Goal: Task Accomplishment & Management: Use online tool/utility

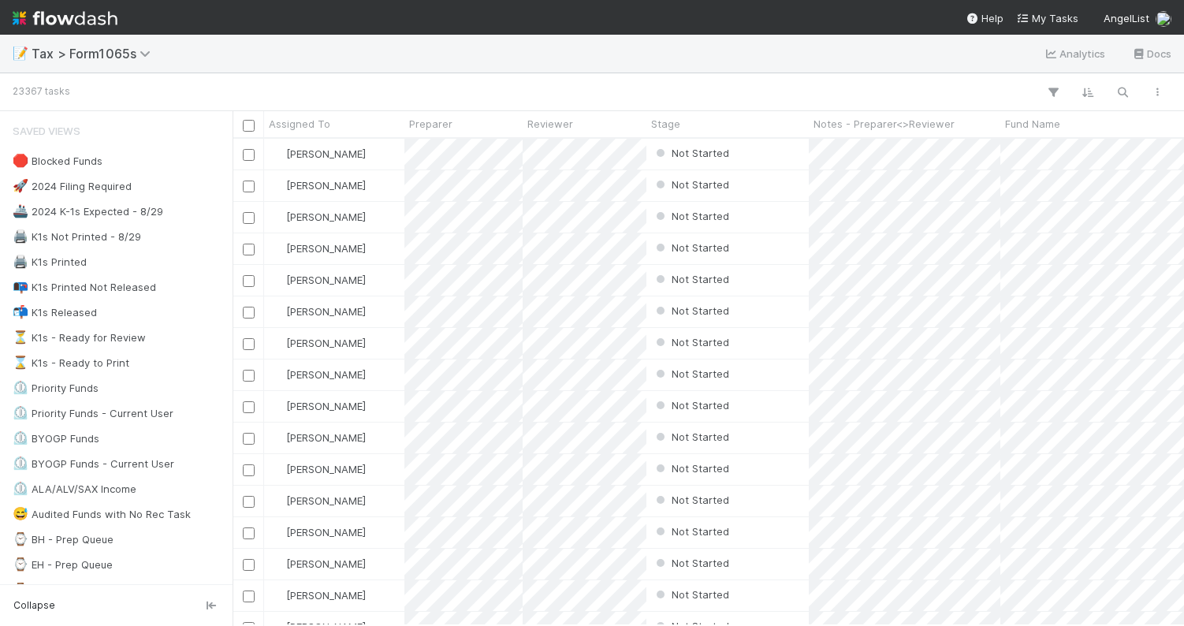
scroll to position [487, 952]
click at [792, 84] on div at bounding box center [621, 92] width 1108 height 21
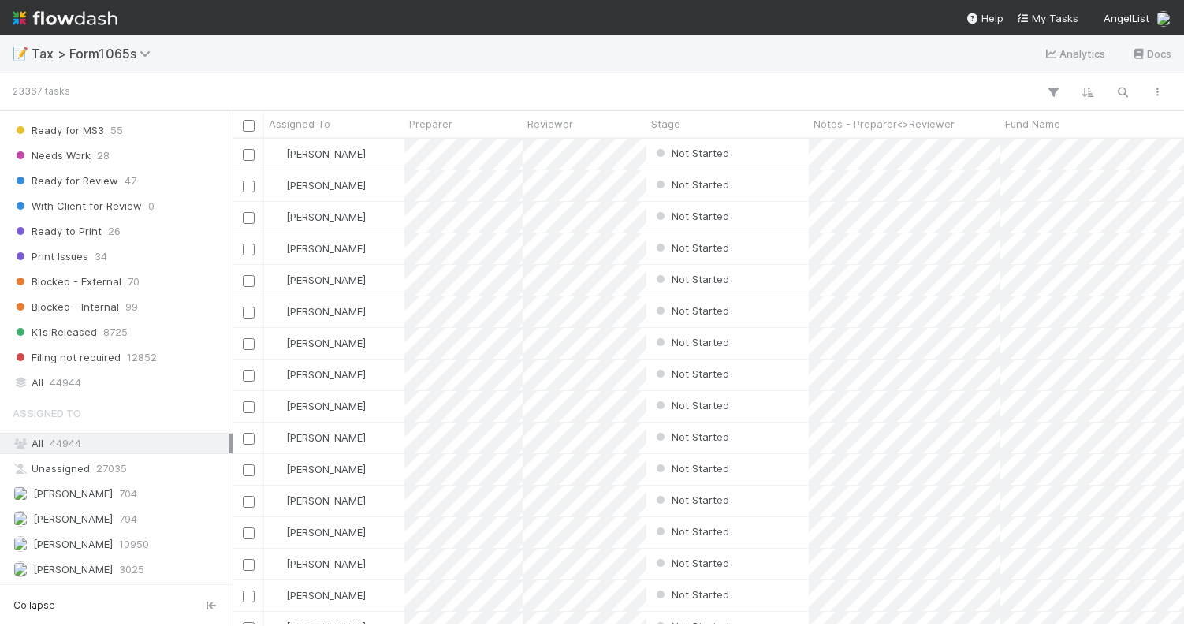
scroll to position [1353, 0]
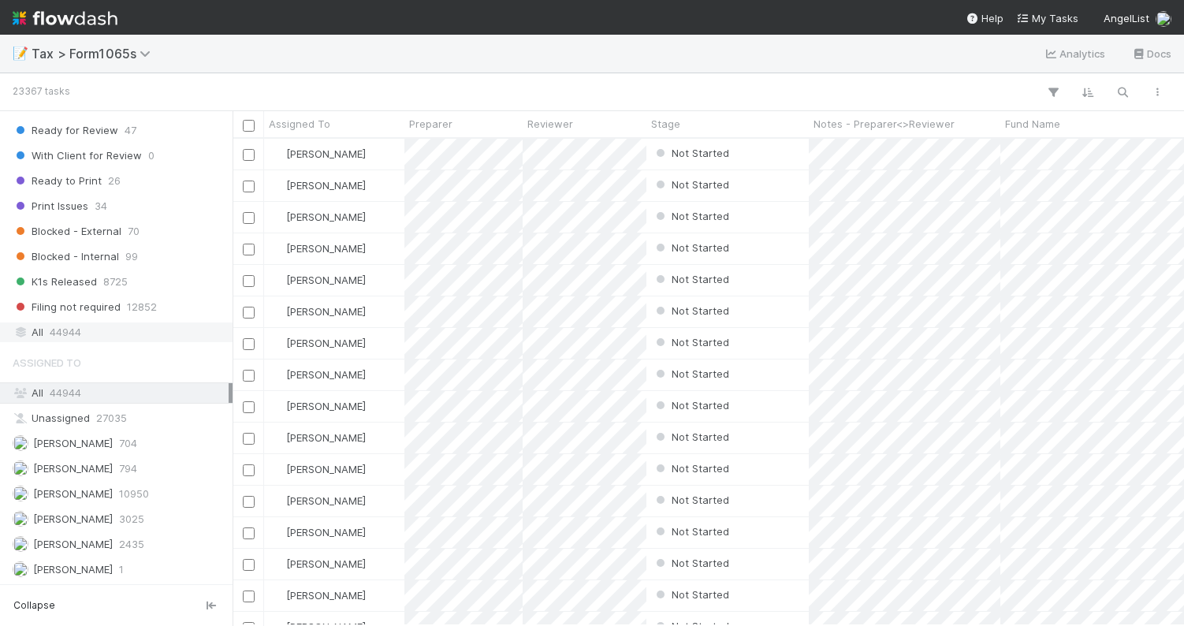
click at [114, 326] on div "All 44944" at bounding box center [121, 333] width 216 height 20
click at [452, 86] on div at bounding box center [622, 92] width 1106 height 21
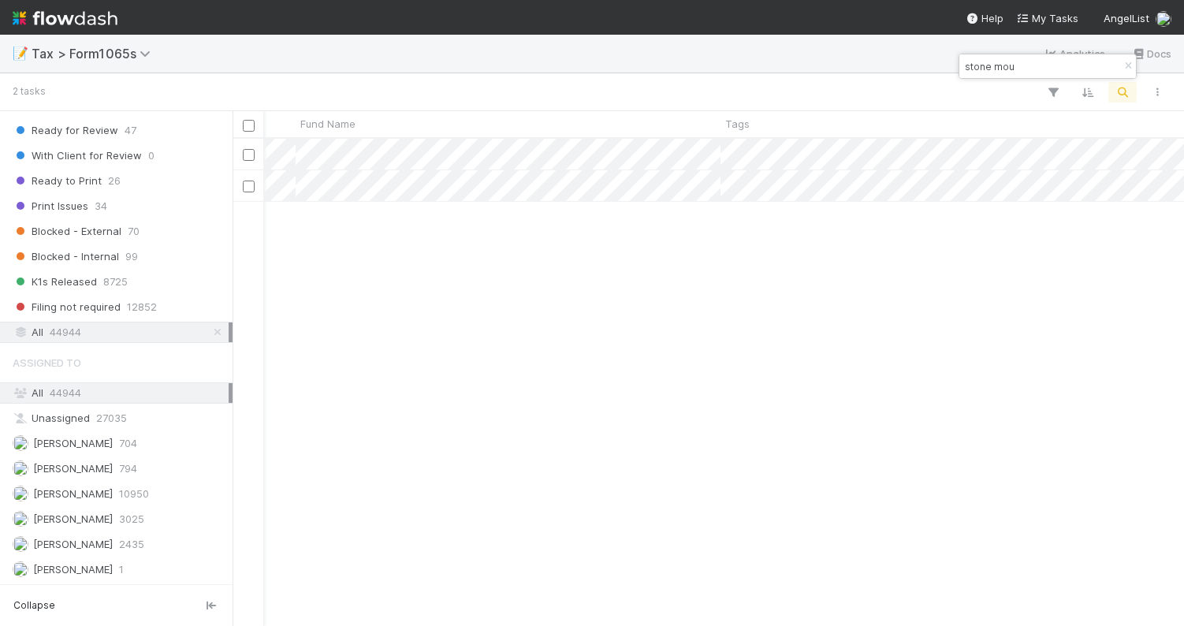
scroll to position [0, 0]
type input "stone mou"
click at [793, 181] on div "K1s Released" at bounding box center [728, 185] width 162 height 31
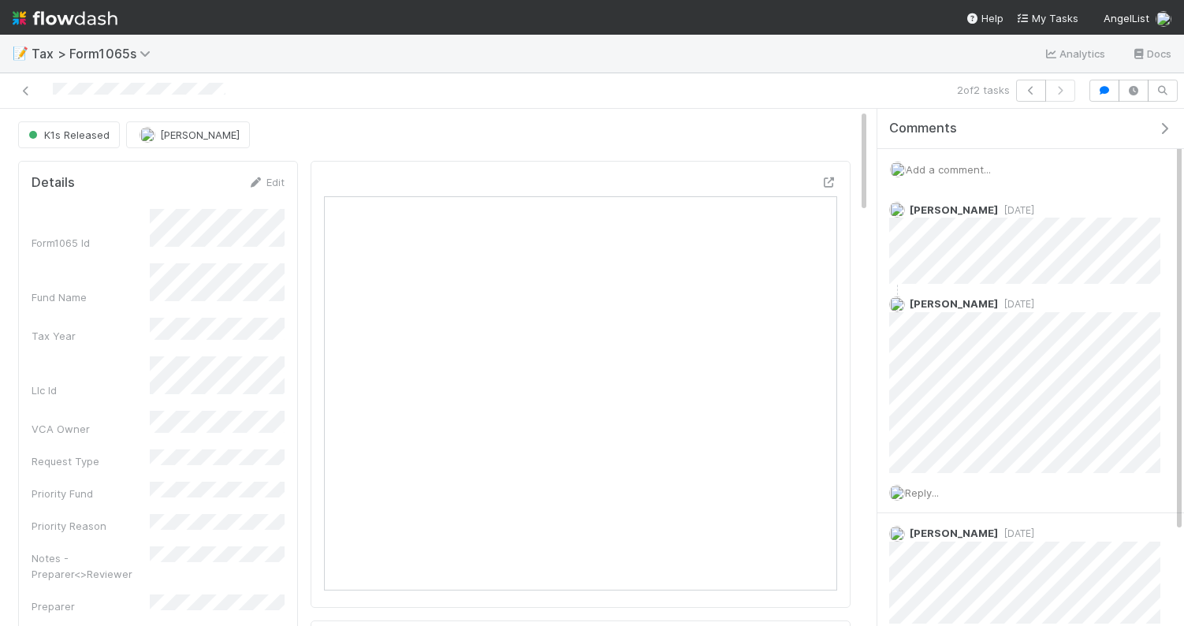
click at [845, 32] on nav "Help My Tasks AngelList" at bounding box center [592, 17] width 1184 height 35
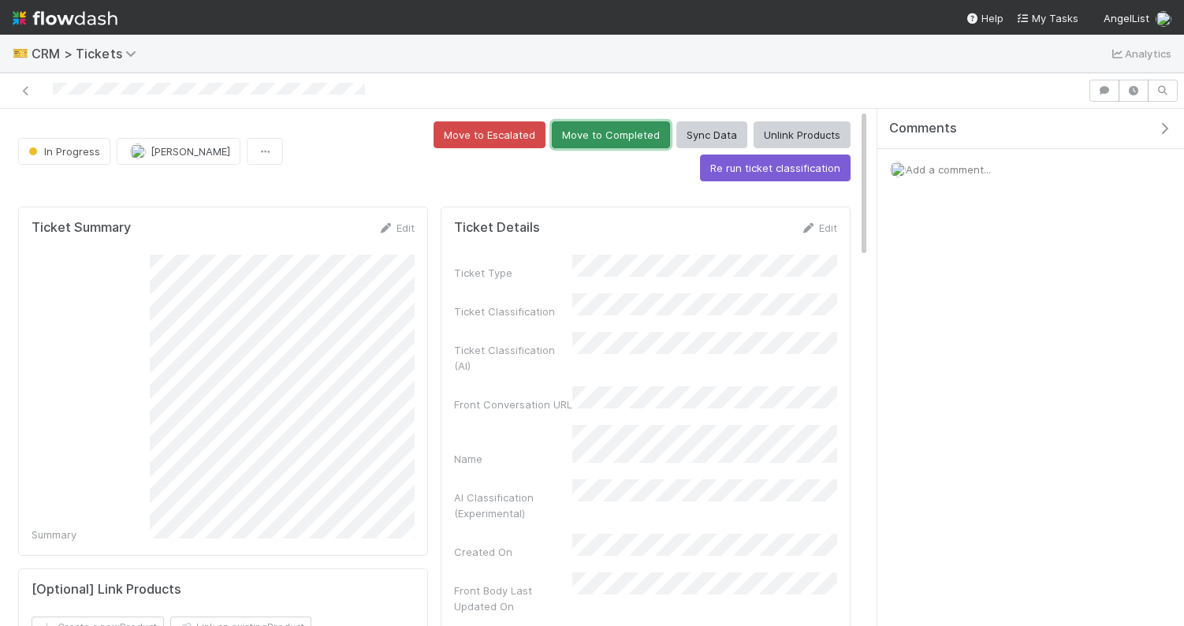
click at [552, 124] on button "Move to Completed" at bounding box center [611, 134] width 118 height 27
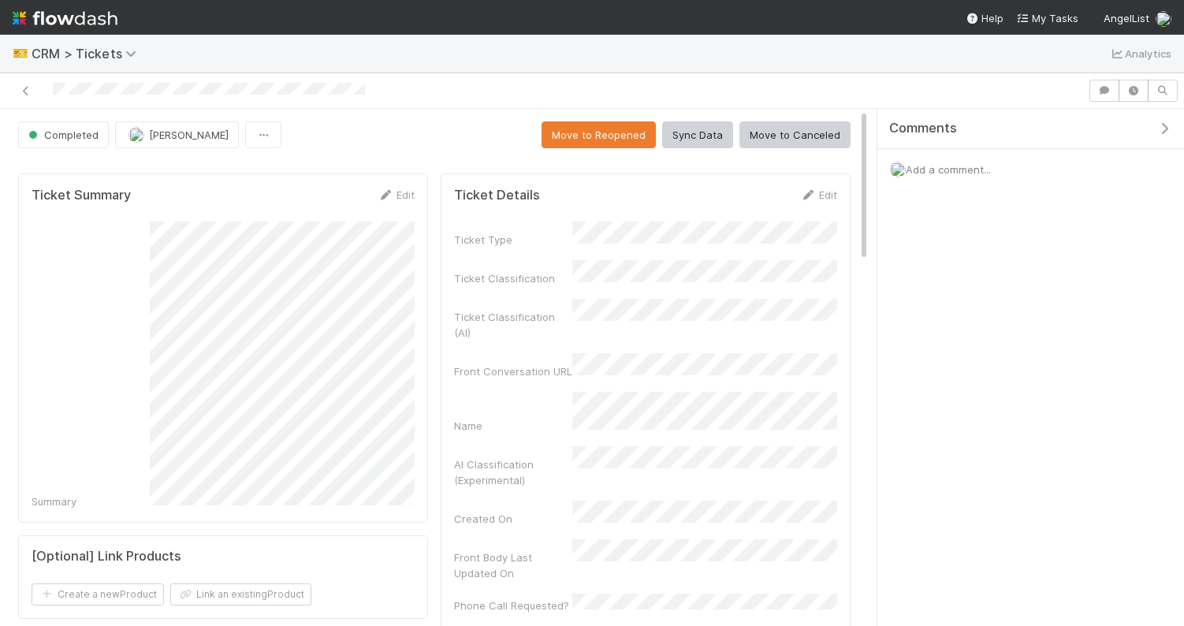
click at [659, 66] on div "🎫 CRM > Tickets Analytics" at bounding box center [592, 54] width 1184 height 38
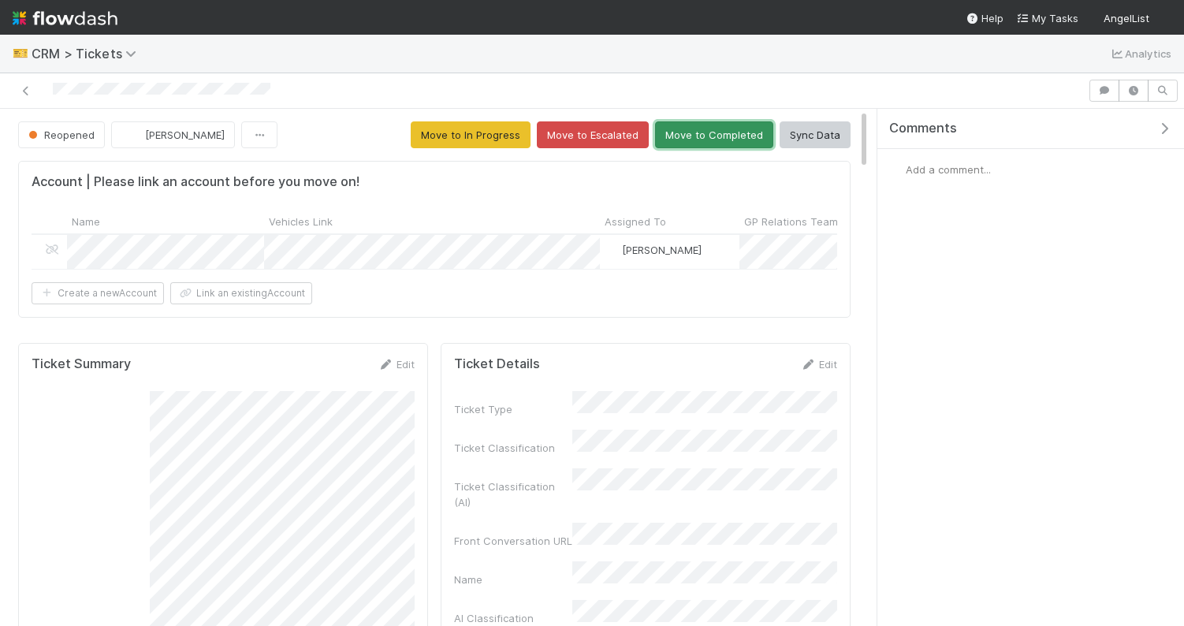
click at [694, 136] on button "Move to Completed" at bounding box center [714, 134] width 118 height 27
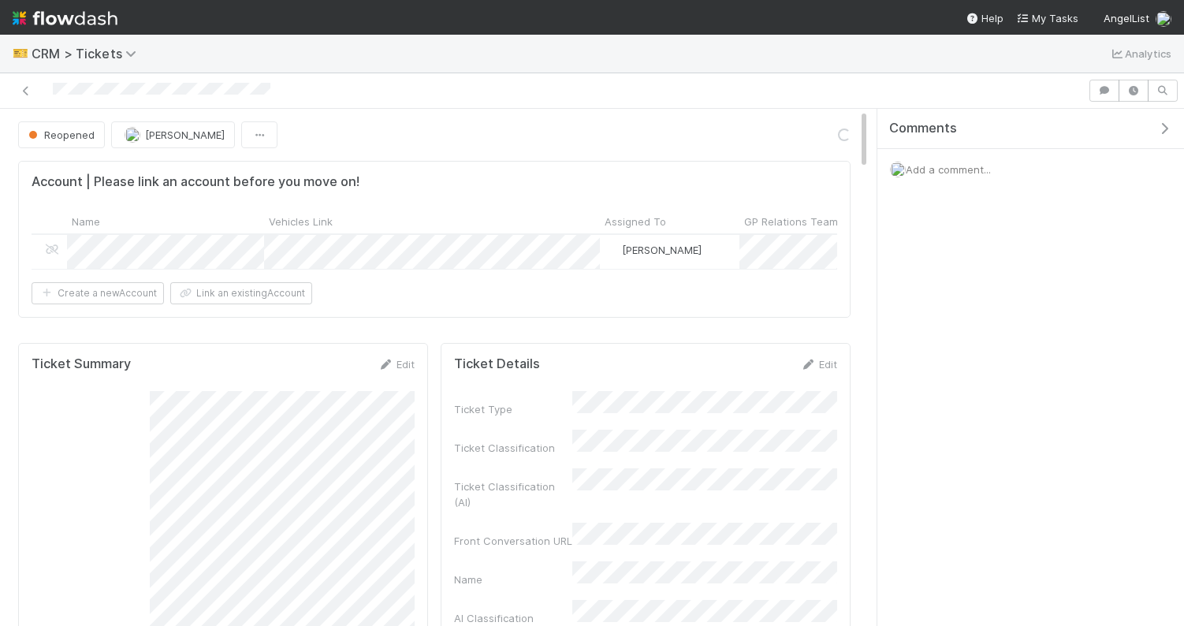
click at [756, 76] on div at bounding box center [592, 90] width 1184 height 35
